Goal: Information Seeking & Learning: Learn about a topic

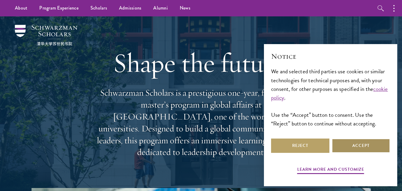
click at [356, 146] on button "Accept" at bounding box center [361, 145] width 58 height 14
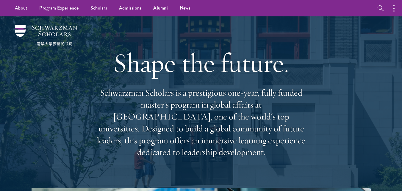
click at [205, 12] on ul "About Overview Leadership Donors Program Experience Overview Curriculum Student…" at bounding box center [159, 8] width 300 height 16
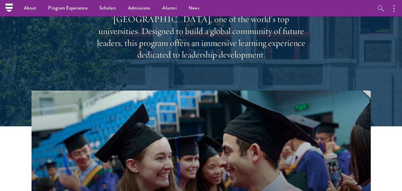
scroll to position [94, 0]
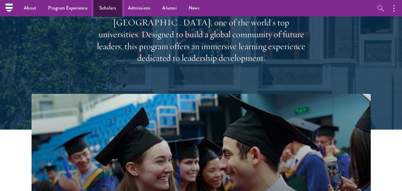
click at [104, 4] on link "Scholars" at bounding box center [107, 8] width 29 height 16
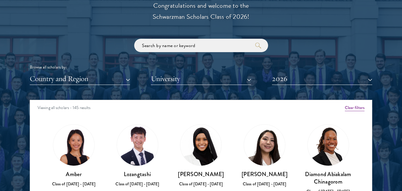
scroll to position [682, 0]
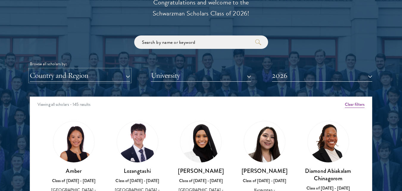
click at [126, 72] on button "Country and Region" at bounding box center [80, 75] width 100 height 12
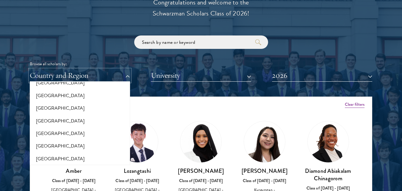
scroll to position [6, 0]
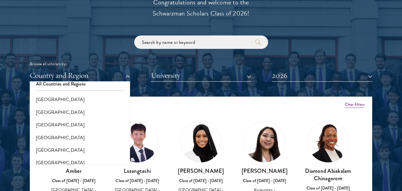
click at [115, 91] on div "All Countries and Regions Afghanistan Antigua and Barbuda Argentina Armenia Aus…" at bounding box center [80, 123] width 100 height 83
click at [113, 94] on button "[GEOGRAPHIC_DATA]" at bounding box center [80, 99] width 97 height 13
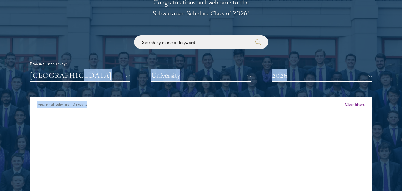
click at [123, 80] on div "Scholar Directory Congratulations and welcome to the Schwarzman Scholars Class …" at bounding box center [201, 123] width 343 height 303
click at [124, 79] on button "[GEOGRAPHIC_DATA]" at bounding box center [80, 75] width 100 height 12
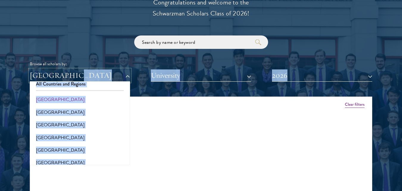
click at [115, 76] on button "[GEOGRAPHIC_DATA]" at bounding box center [80, 75] width 100 height 12
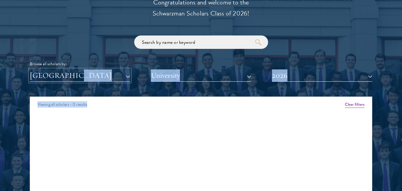
click at [124, 75] on button "[GEOGRAPHIC_DATA]" at bounding box center [80, 75] width 100 height 12
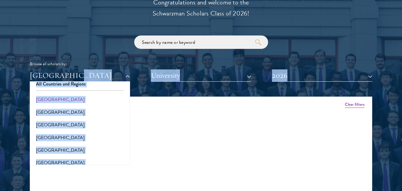
click at [147, 83] on div "Scholar Directory Congratulations and welcome to the Schwarzman Scholars Class …" at bounding box center [201, 123] width 343 height 303
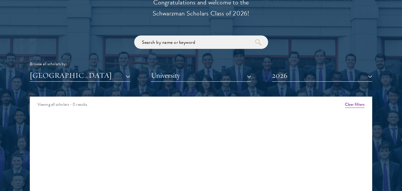
click at [147, 83] on div "Scholar Directory Congratulations and welcome to the Schwarzman Scholars Class …" at bounding box center [201, 123] width 343 height 303
click at [132, 75] on div "Afghanistan All Countries and Regions Afghanistan Antigua and Barbuda Argentina…" at bounding box center [201, 75] width 343 height 12
click at [126, 76] on button "[GEOGRAPHIC_DATA]" at bounding box center [80, 75] width 100 height 12
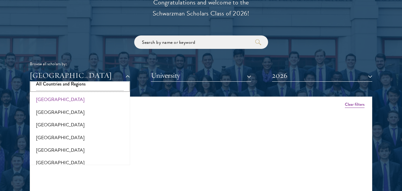
click at [116, 87] on button "All Countries and Regions" at bounding box center [80, 84] width 97 height 13
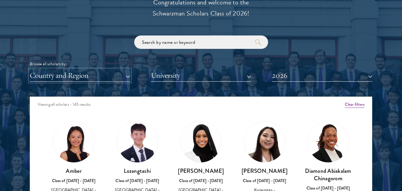
click at [126, 77] on button "Country and Region" at bounding box center [80, 75] width 100 height 12
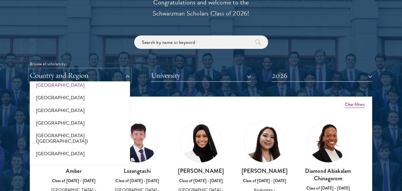
scroll to position [707, 0]
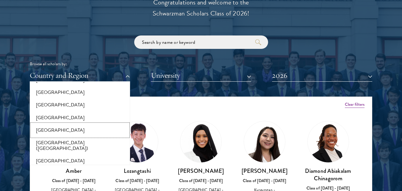
drag, startPoint x: 86, startPoint y: 126, endPoint x: 86, endPoint y: 121, distance: 4.5
click at [86, 125] on button "[GEOGRAPHIC_DATA]" at bounding box center [80, 130] width 97 height 13
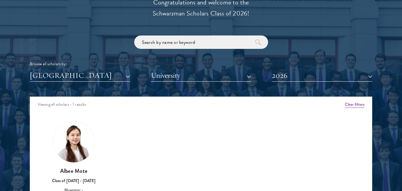
click at [131, 72] on div "Myanmar All Countries and Regions Afghanistan Antigua and Barbuda Argentina Arm…" at bounding box center [201, 75] width 343 height 12
click at [128, 73] on button "[GEOGRAPHIC_DATA]" at bounding box center [80, 75] width 100 height 12
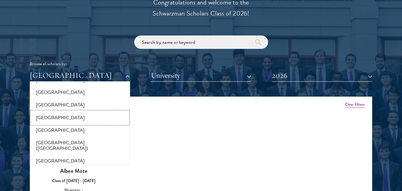
click at [99, 116] on button "[GEOGRAPHIC_DATA]" at bounding box center [80, 117] width 97 height 13
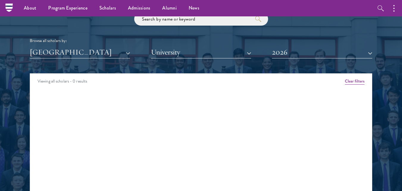
scroll to position [692, 0]
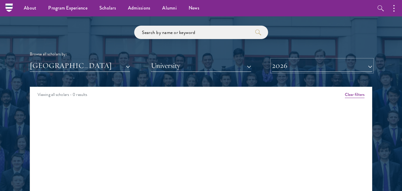
click at [369, 68] on button "2026" at bounding box center [322, 66] width 100 height 12
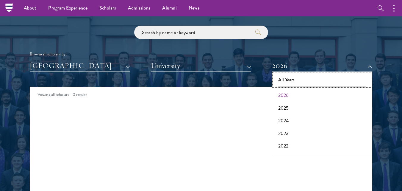
click at [345, 80] on button "All Years" at bounding box center [322, 80] width 97 height 13
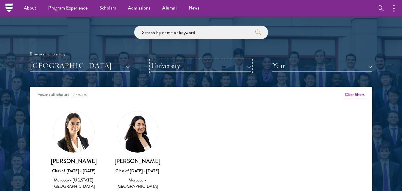
click at [248, 63] on button "University" at bounding box center [201, 66] width 100 height 12
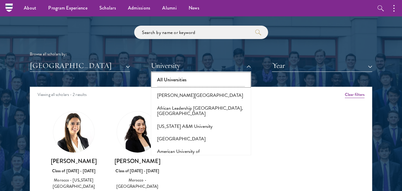
click at [230, 80] on button "All Universities" at bounding box center [201, 80] width 97 height 13
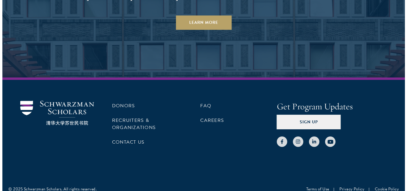
scroll to position [1831, 0]
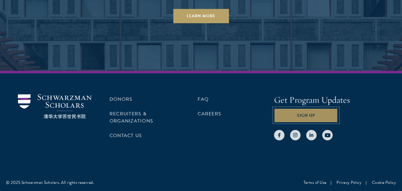
click at [333, 115] on button "Sign Up" at bounding box center [306, 115] width 64 height 14
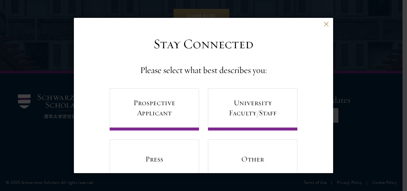
drag, startPoint x: 328, startPoint y: 71, endPoint x: 328, endPoint y: 76, distance: 4.8
click at [328, 76] on div "Stay Connected Please select what best describes you: Prospective Applicant Uni…" at bounding box center [203, 109] width 259 height 146
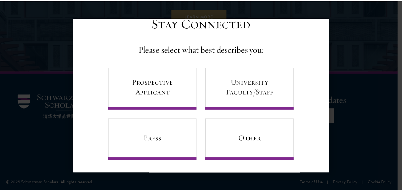
scroll to position [22, 0]
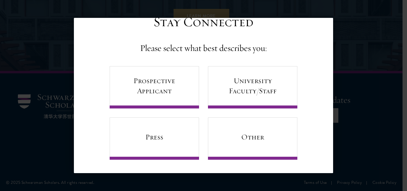
click at [350, 20] on div "Back Stay Connected Please select what best describes you: Prospective Applican…" at bounding box center [203, 95] width 407 height 155
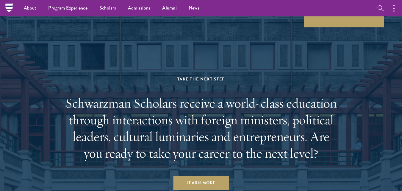
scroll to position [1387, 0]
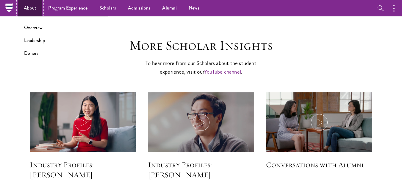
click at [22, 8] on link "About" at bounding box center [30, 8] width 24 height 16
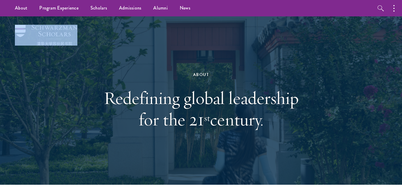
click at [31, 25] on div "About Redefining global leadership for the 21 st century." at bounding box center [201, 100] width 343 height 168
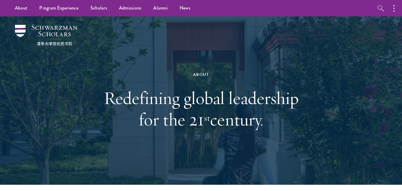
click at [28, 23] on div at bounding box center [201, 100] width 402 height 168
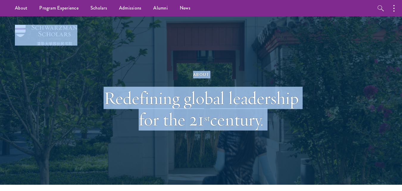
drag, startPoint x: 28, startPoint y: 23, endPoint x: 54, endPoint y: 33, distance: 28.0
click at [54, 33] on header "About Redefining global leadership for the 21 st century." at bounding box center [201, 100] width 402 height 168
click at [197, 28] on div "About Redefining global leadership for the 21 st century." at bounding box center [201, 100] width 343 height 168
